Goal: Navigation & Orientation: Find specific page/section

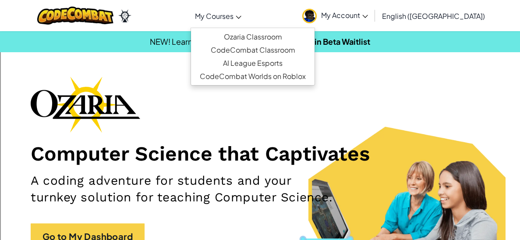
click at [246, 14] on link "My Courses" at bounding box center [217, 16] width 55 height 24
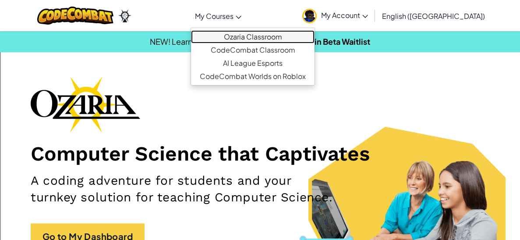
click at [289, 40] on link "Ozaria Classroom" at bounding box center [252, 36] width 123 height 13
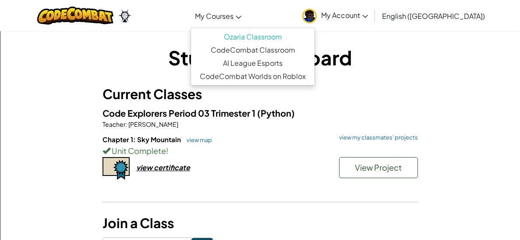
click at [233, 19] on span "My Courses" at bounding box center [214, 15] width 39 height 9
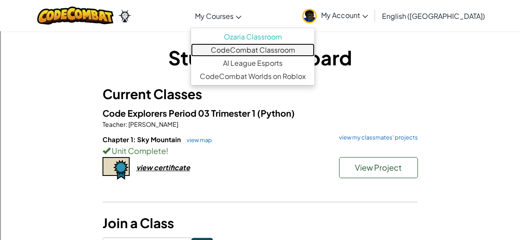
click at [268, 54] on link "CodeCombat Classroom" at bounding box center [252, 49] width 123 height 13
